Goal: Task Accomplishment & Management: Manage account settings

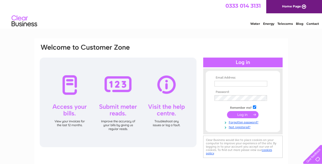
type input "[EMAIL_ADDRESS][DOMAIN_NAME]"
click at [231, 113] on input "submit" at bounding box center [242, 114] width 31 height 7
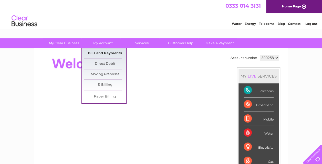
click at [109, 51] on link "Bills and Payments" at bounding box center [105, 53] width 42 height 10
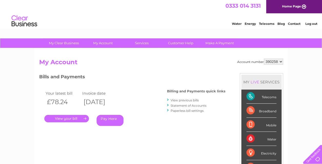
click at [77, 117] on link "." at bounding box center [66, 118] width 45 height 7
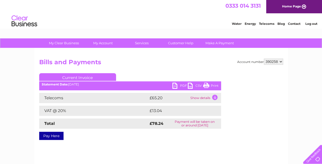
click at [175, 85] on link "PDF" at bounding box center [179, 86] width 15 height 7
